Goal: Find specific page/section: Find specific page/section

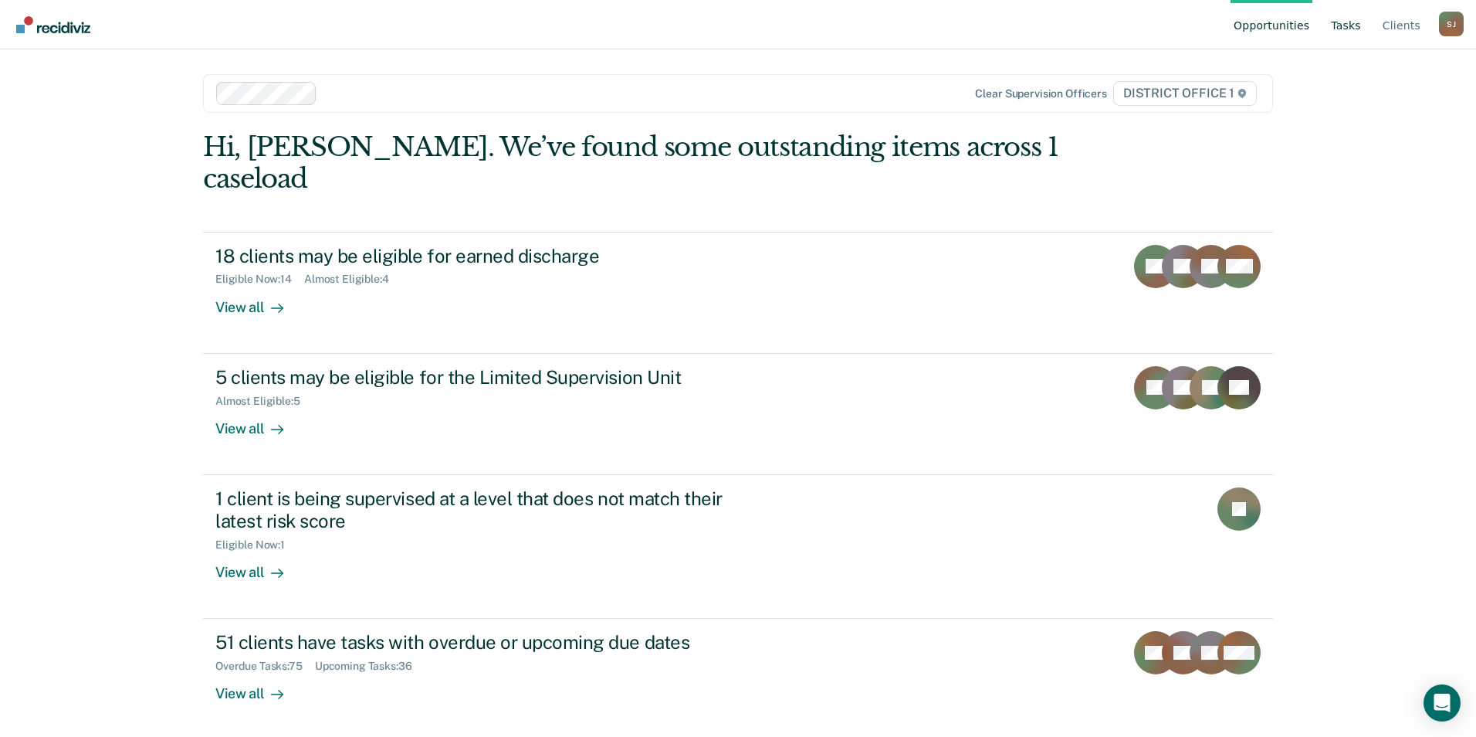
click at [1360, 36] on link "Tasks" at bounding box center [1346, 24] width 36 height 49
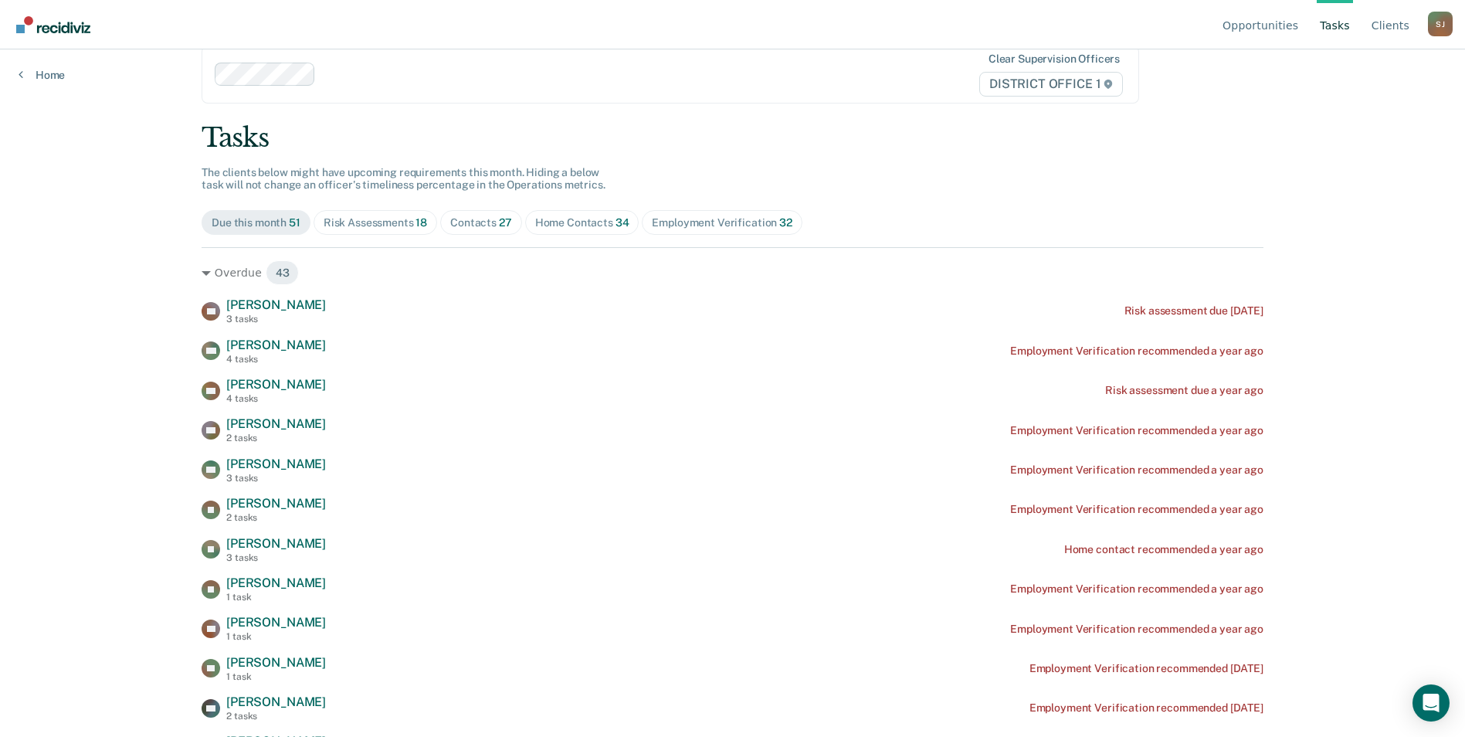
scroll to position [39, 0]
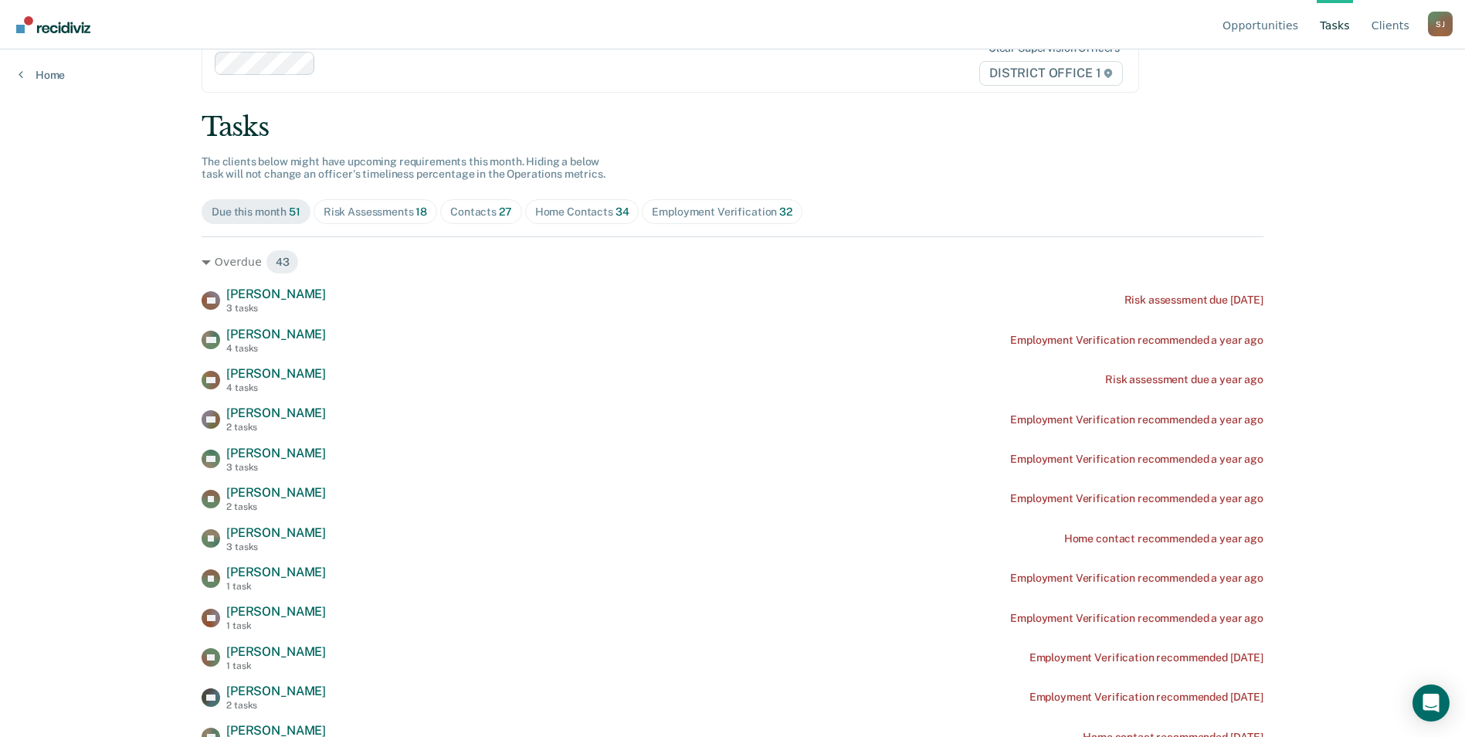
click at [452, 210] on div "Contacts 27" at bounding box center [481, 211] width 62 height 13
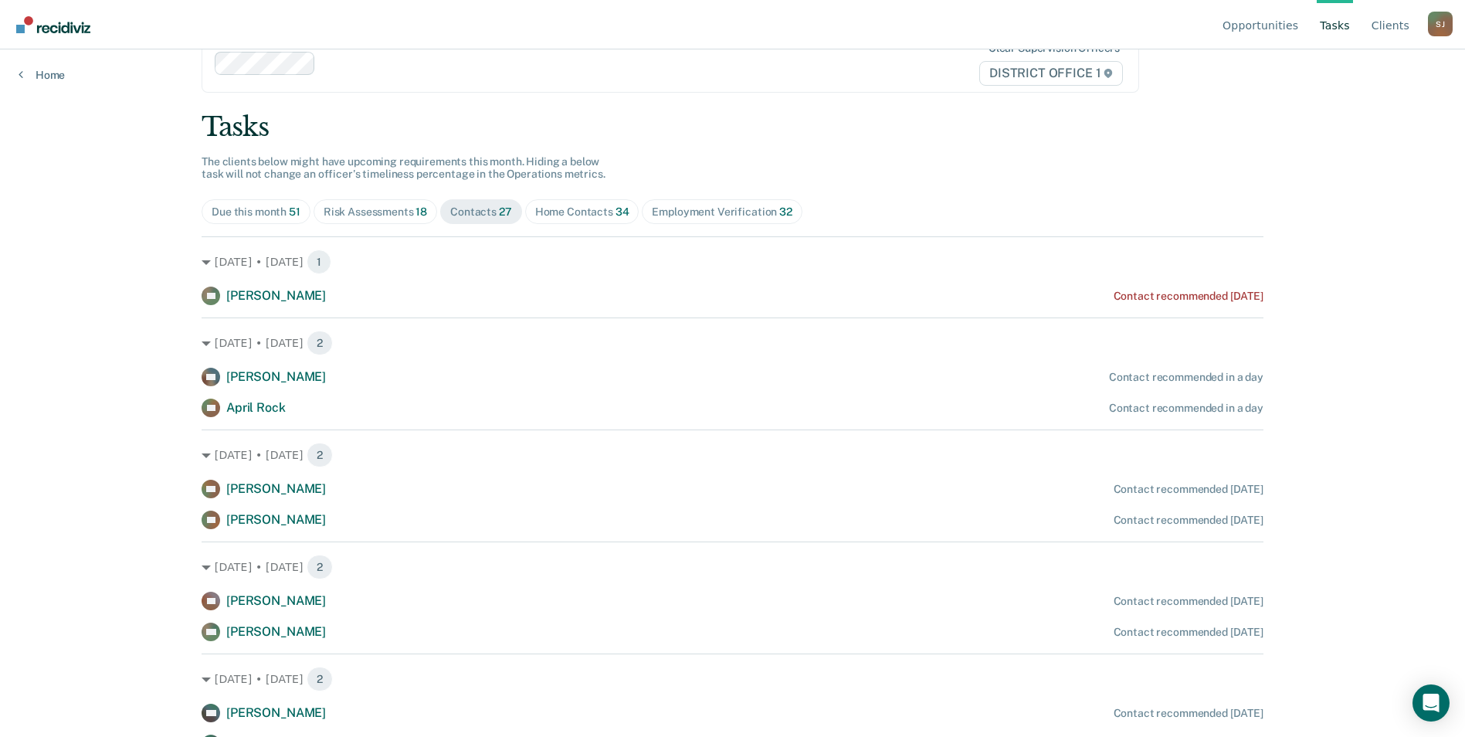
click at [373, 208] on div "Risk Assessments 18" at bounding box center [374, 211] width 103 height 13
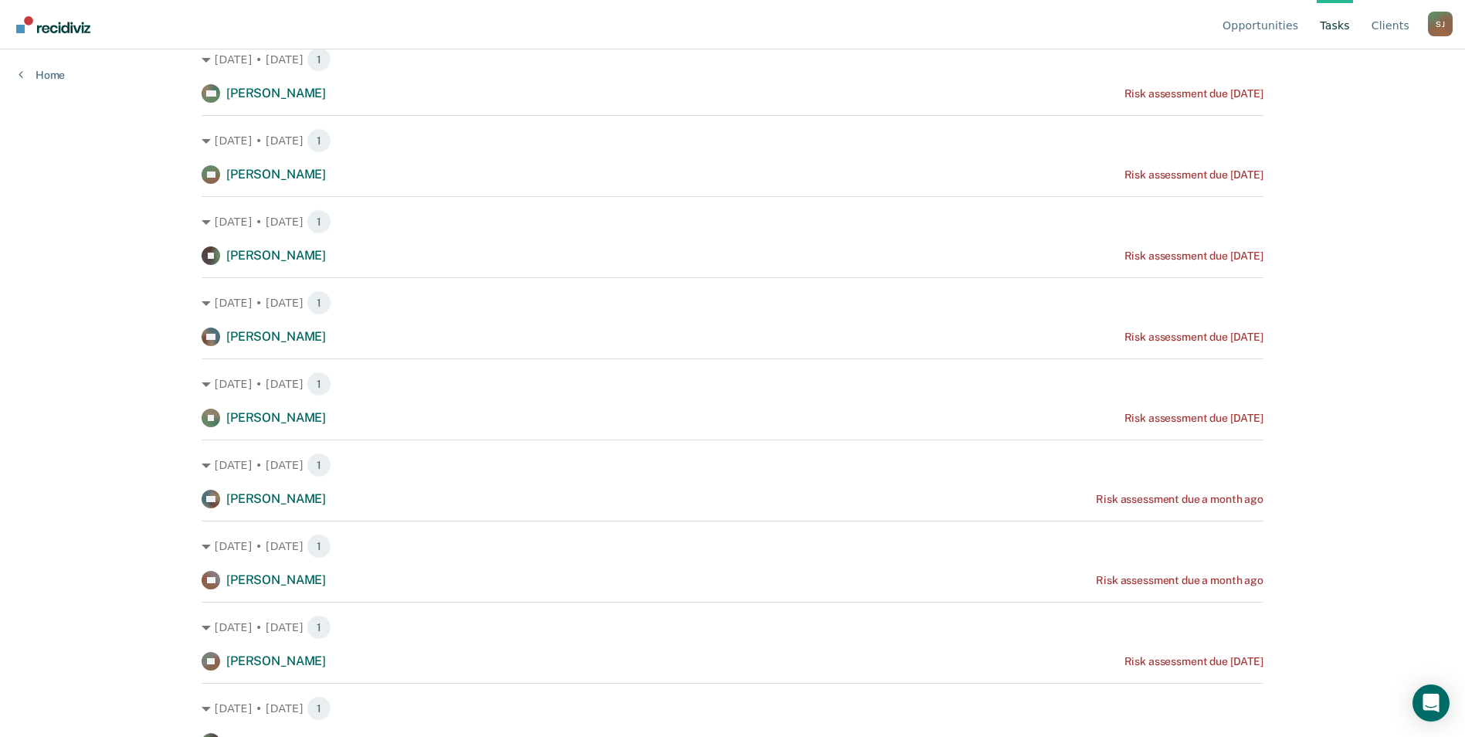
scroll to position [730, 0]
